Goal: Find specific page/section: Find specific page/section

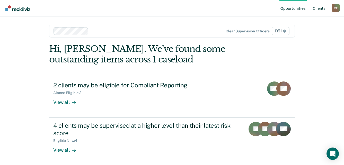
click at [320, 8] on link "Client s" at bounding box center [319, 8] width 15 height 16
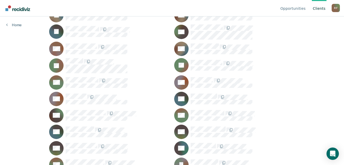
scroll to position [206, 0]
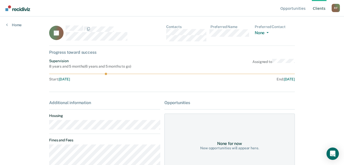
click at [43, 129] on main "IG Contacts Preferred Name Preferred Contact None Call Text Email None Progress…" at bounding box center [172, 84] width 258 height 136
click at [166, 34] on div "IG Contacts Preferred Name Preferred Contact None Call Text Email None" at bounding box center [172, 35] width 246 height 21
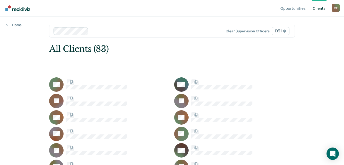
scroll to position [206, 0]
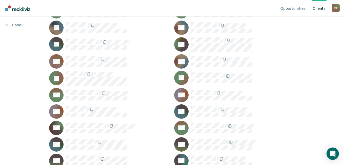
click at [335, 8] on div "R F" at bounding box center [336, 8] width 8 height 8
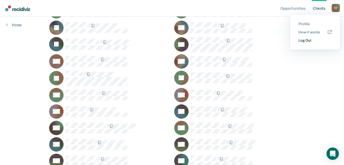
click at [311, 42] on link "Log Out" at bounding box center [315, 40] width 33 height 4
